Goal: Task Accomplishment & Management: Manage account settings

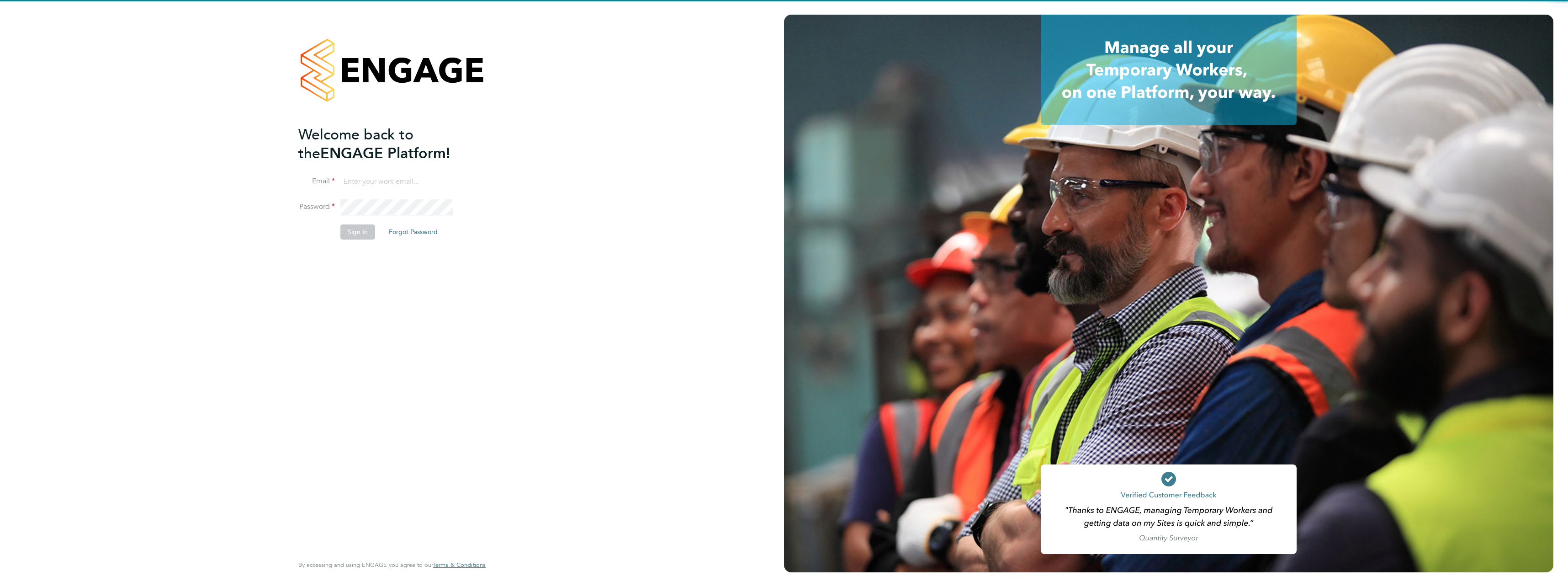
type input "[PERSON_NAME][EMAIL_ADDRESS][PERSON_NAME][DOMAIN_NAME]"
click at [411, 331] on div "Welcome back to the ENGAGE Platform! Email [EMAIL_ADDRESS][PERSON_NAME][DOMAIN_…" at bounding box center [387, 339] width 178 height 428
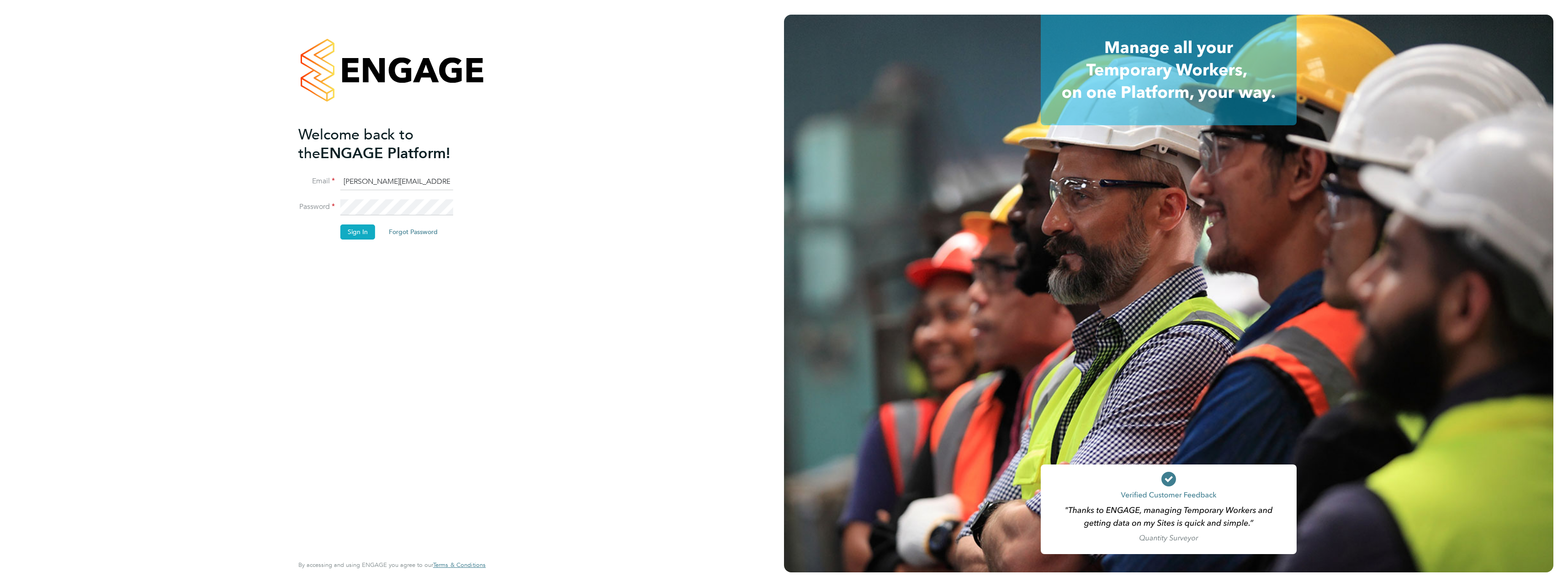
click at [371, 228] on button "Sign In" at bounding box center [357, 232] width 35 height 15
